Goal: Task Accomplishment & Management: Manage account settings

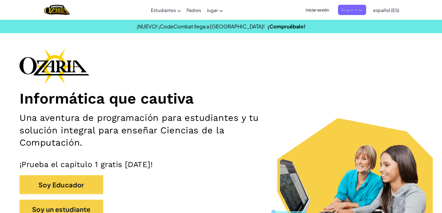
click at [306, 93] on h1 "Informática que cautiva" at bounding box center [221, 99] width 403 height 18
click at [321, 8] on font "Iniciar sesión" at bounding box center [316, 9] width 23 height 5
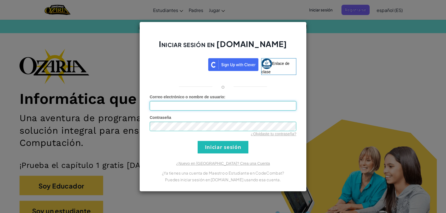
click at [225, 106] on input "Correo electrónico o nombre de usuario :" at bounding box center [223, 105] width 147 height 9
type input "[EMAIL_ADDRESS][DOMAIN_NAME]"
click at [246, 149] on input "Iniciar sesión" at bounding box center [223, 147] width 51 height 13
